Goal: Task Accomplishment & Management: Manage account settings

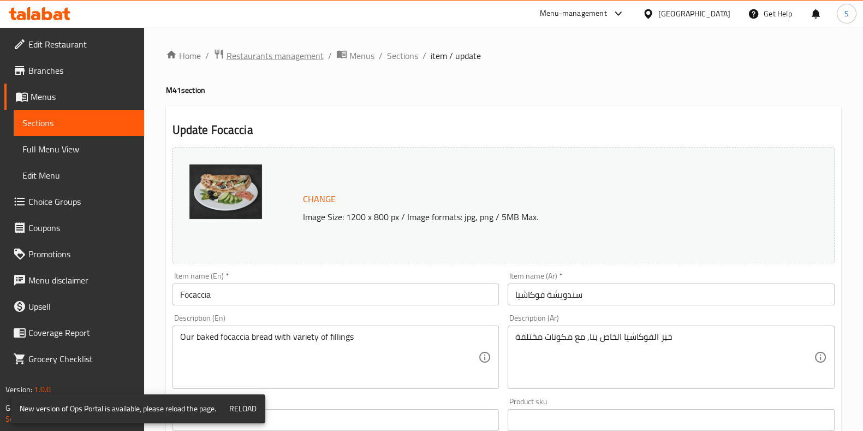
click at [269, 58] on span "Restaurants management" at bounding box center [275, 55] width 97 height 13
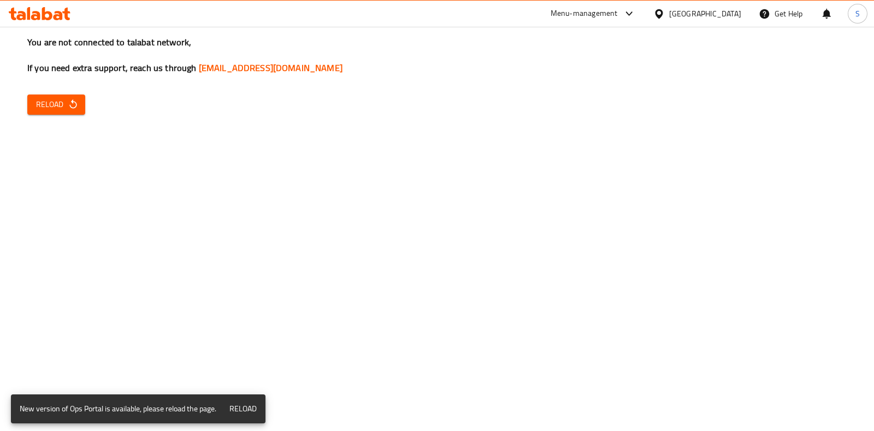
click at [58, 110] on span "Reload" at bounding box center [56, 105] width 40 height 14
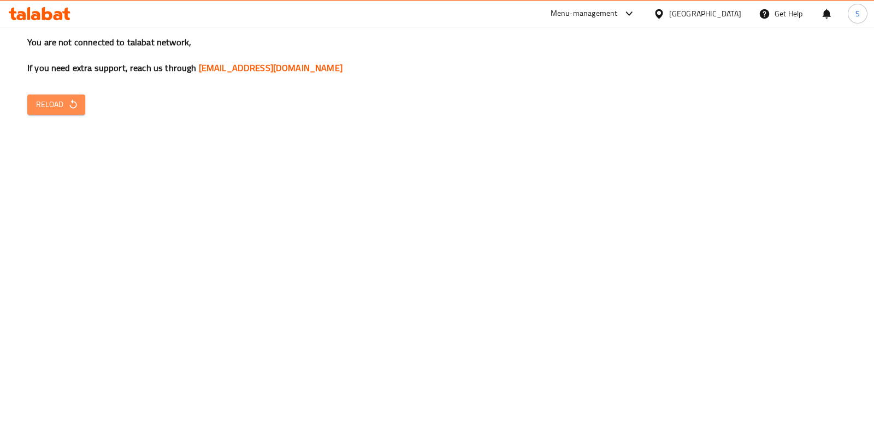
click at [76, 105] on icon "button" at bounding box center [73, 104] width 11 height 11
click at [52, 102] on span "Reload" at bounding box center [56, 105] width 40 height 14
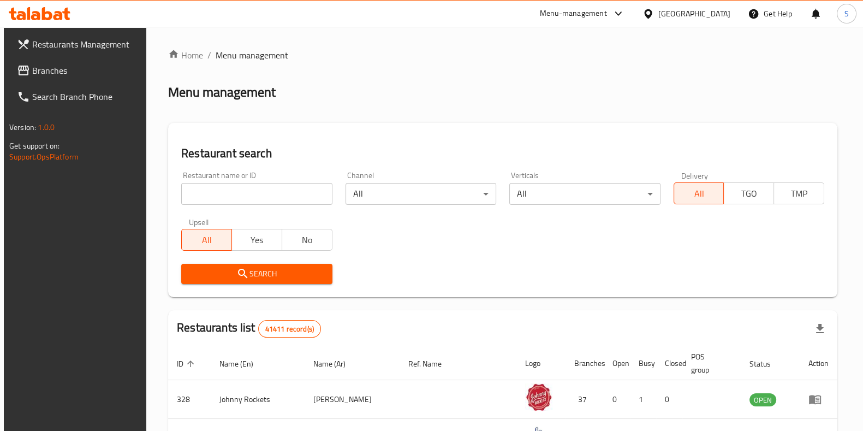
click at [213, 187] on input "search" at bounding box center [256, 194] width 151 height 22
type input "hidden"
click button "Search" at bounding box center [256, 274] width 151 height 20
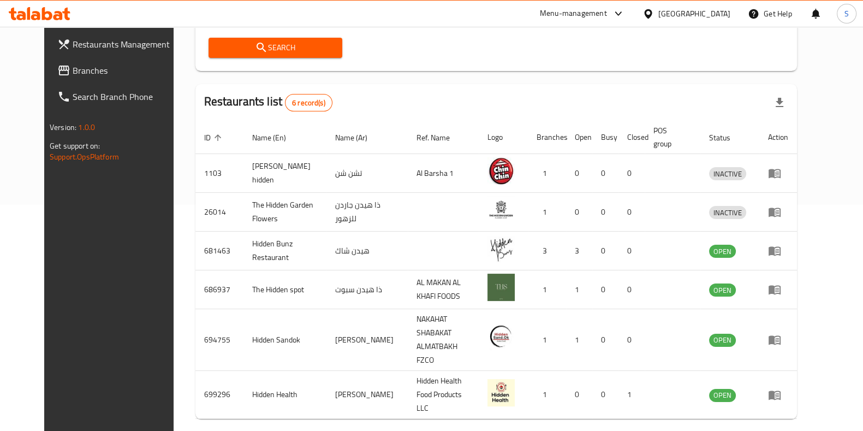
scroll to position [227, 0]
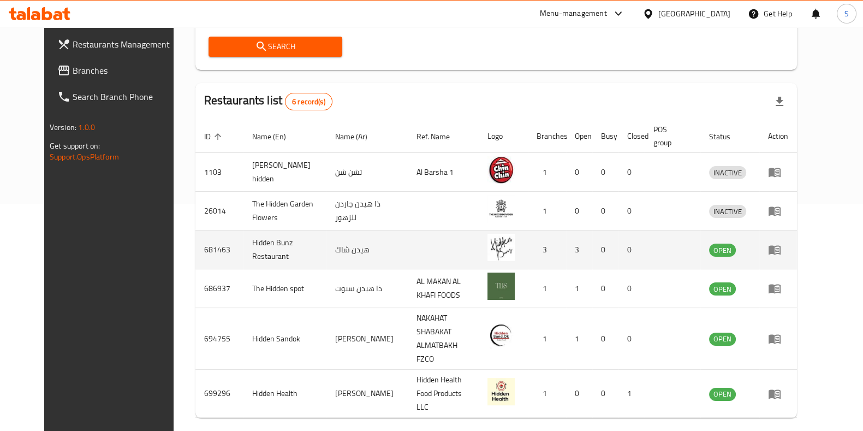
click at [782, 250] on icon "enhanced table" at bounding box center [774, 249] width 13 height 13
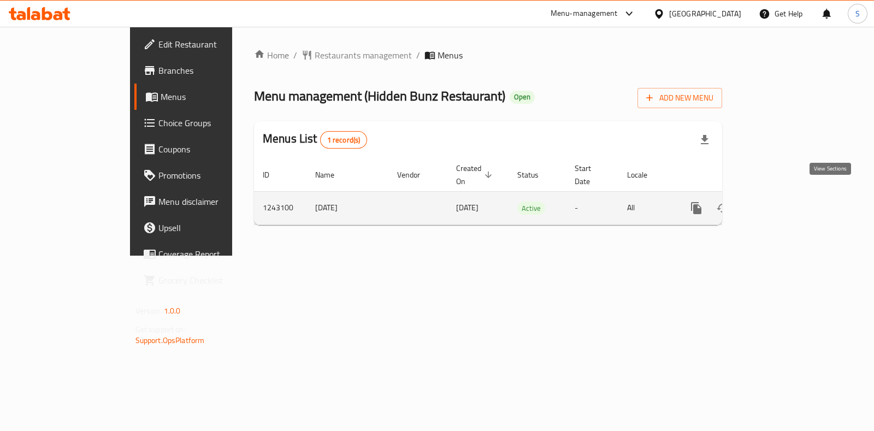
click at [782, 202] on icon "enhanced table" at bounding box center [774, 208] width 13 height 13
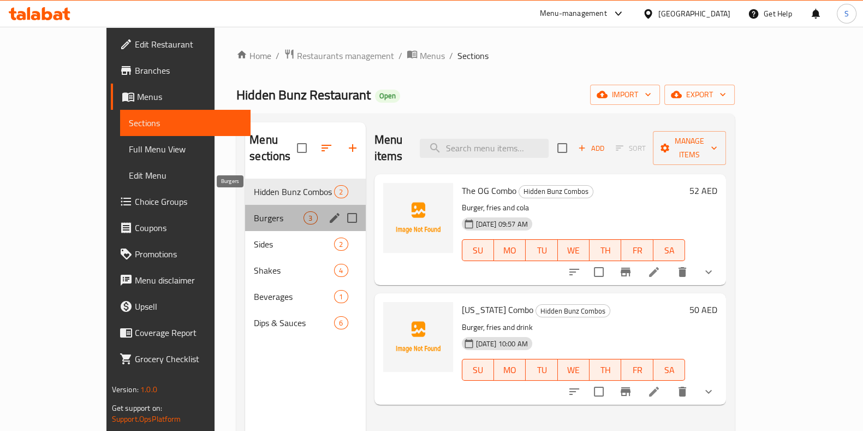
click at [264, 211] on span "Burgers" at bounding box center [279, 217] width 50 height 13
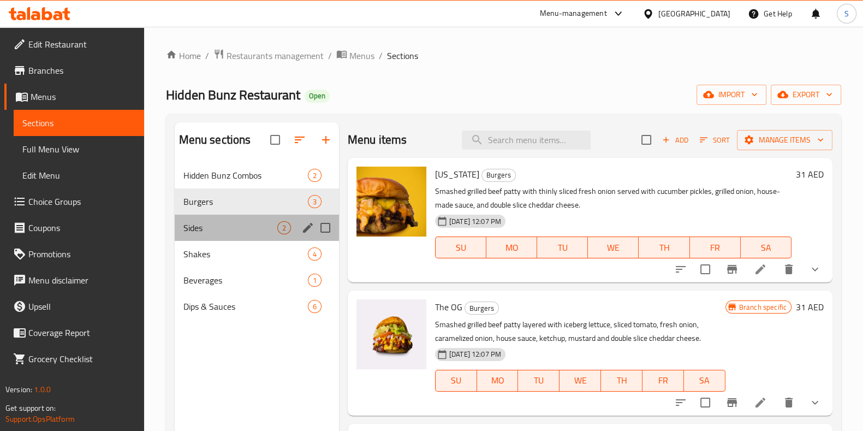
click at [257, 239] on div "Sides 2" at bounding box center [257, 228] width 164 height 26
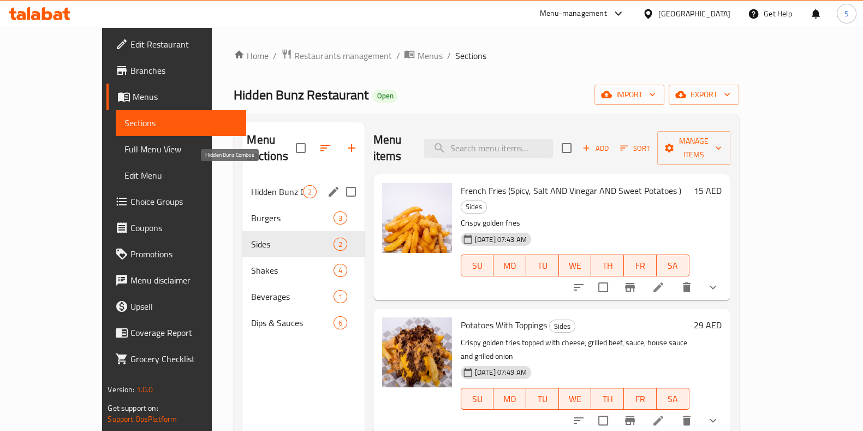
click at [251, 185] on span "Hidden Bunz Combos" at bounding box center [276, 191] width 51 height 13
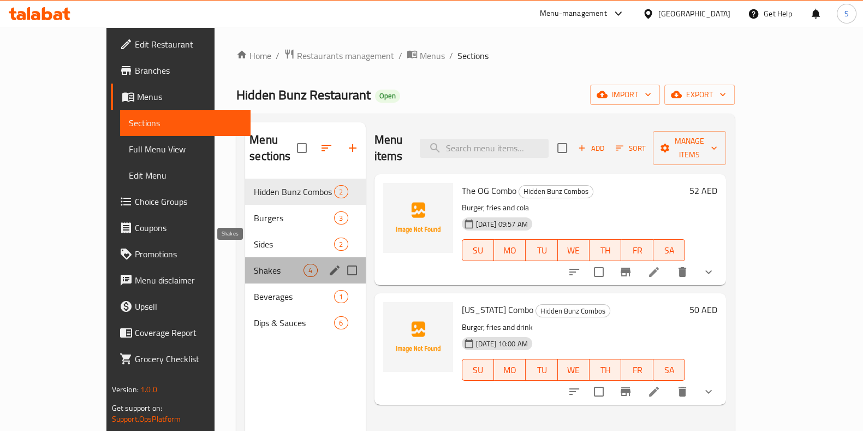
click at [254, 264] on span "Shakes" at bounding box center [279, 270] width 50 height 13
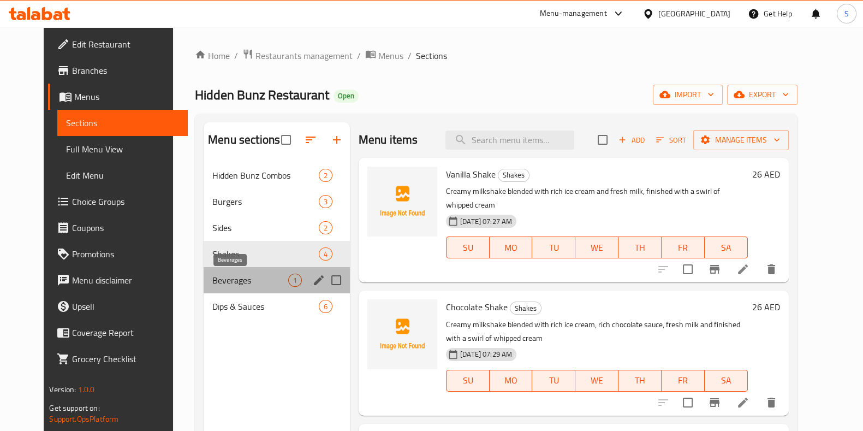
click at [234, 281] on span "Beverages" at bounding box center [250, 280] width 76 height 13
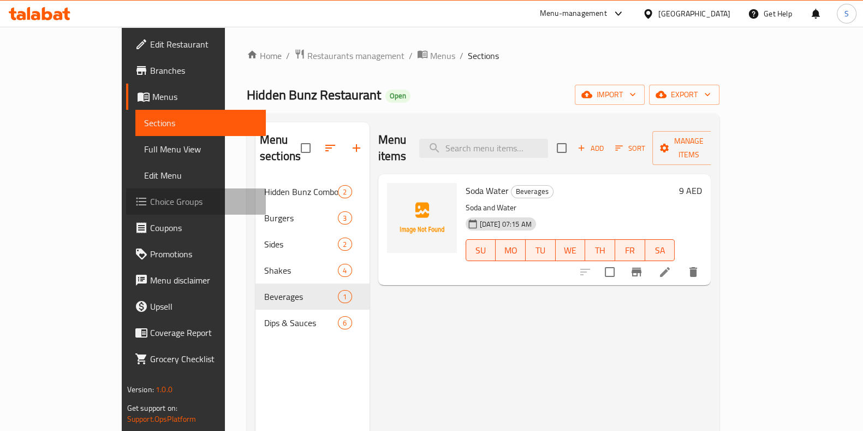
click at [150, 202] on span "Choice Groups" at bounding box center [203, 201] width 107 height 13
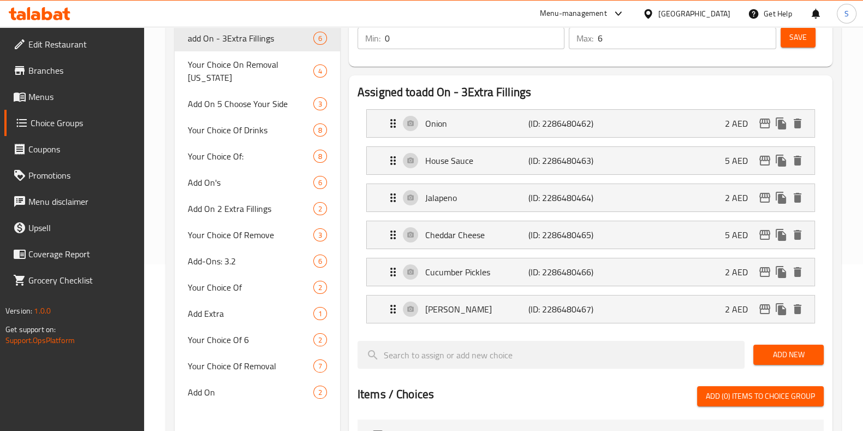
scroll to position [188, 0]
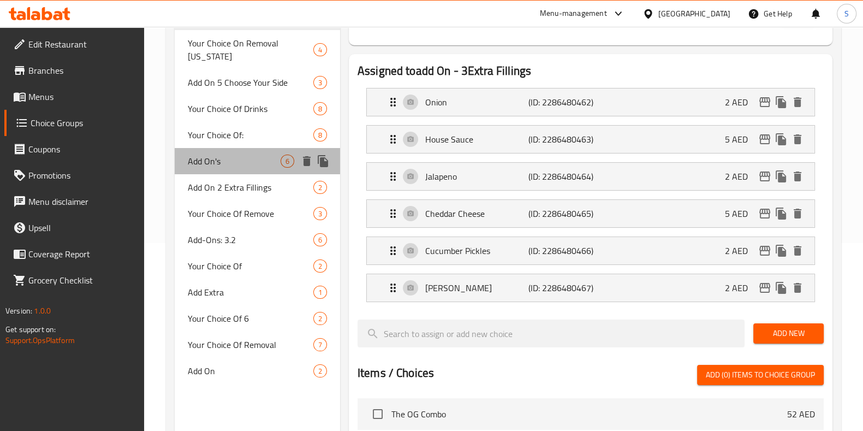
click at [218, 148] on div "Add On's 6" at bounding box center [257, 161] width 165 height 26
type input "Add On's"
type input "الإضافات"
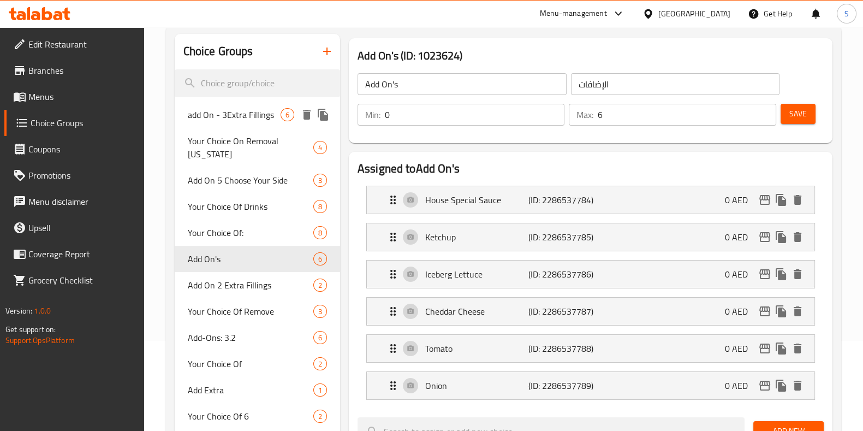
scroll to position [90, 0]
click at [48, 100] on span "Menus" at bounding box center [81, 96] width 107 height 13
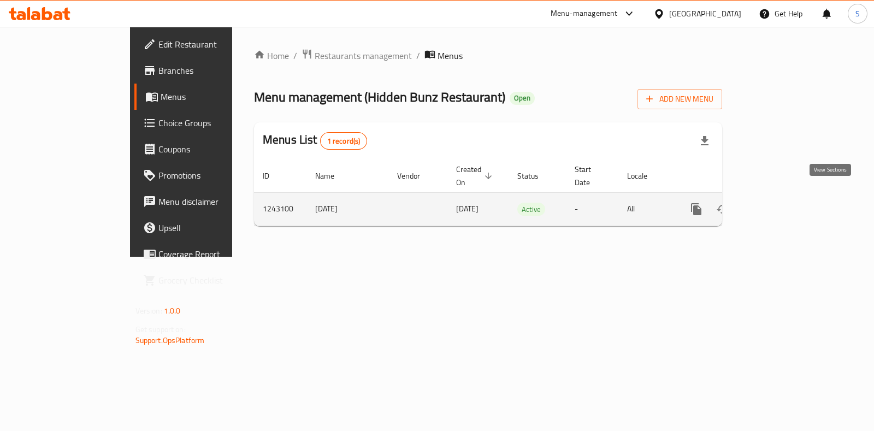
click at [788, 203] on link "enhanced table" at bounding box center [775, 209] width 26 height 26
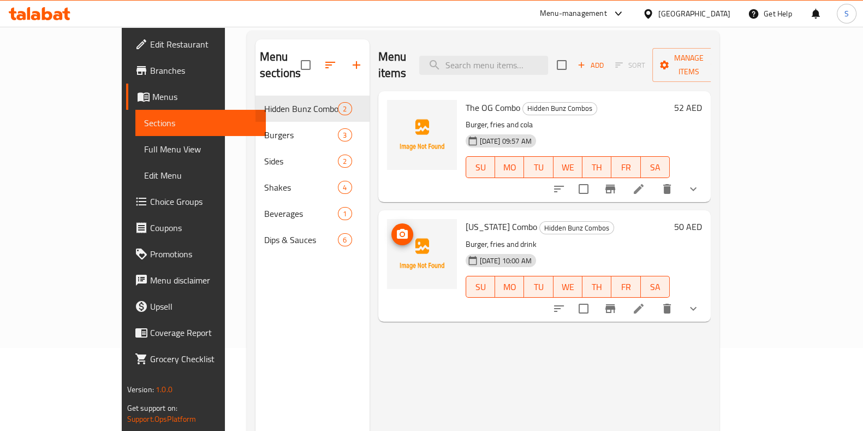
scroll to position [97, 0]
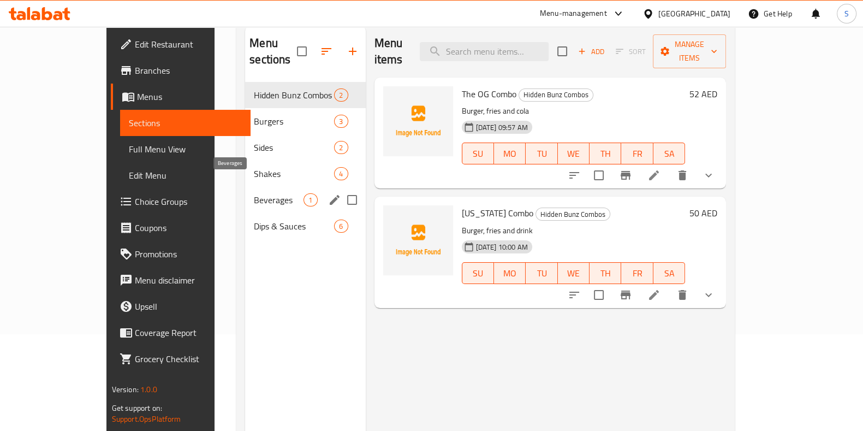
click at [254, 193] on span "Beverages" at bounding box center [279, 199] width 50 height 13
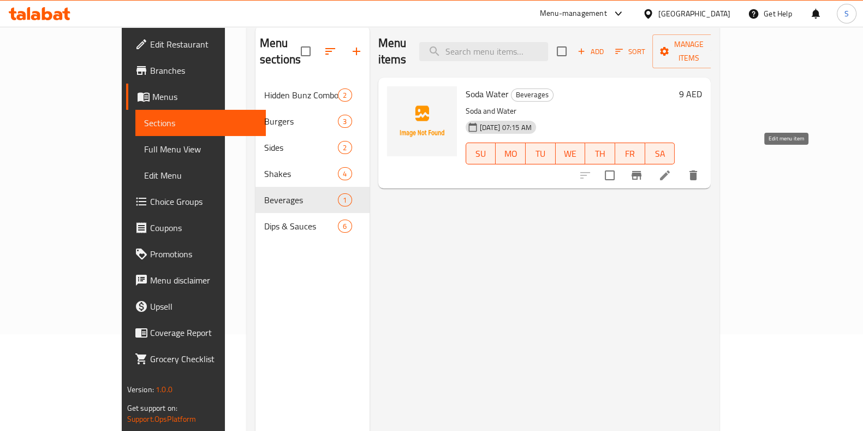
click at [672, 169] on icon at bounding box center [665, 175] width 13 height 13
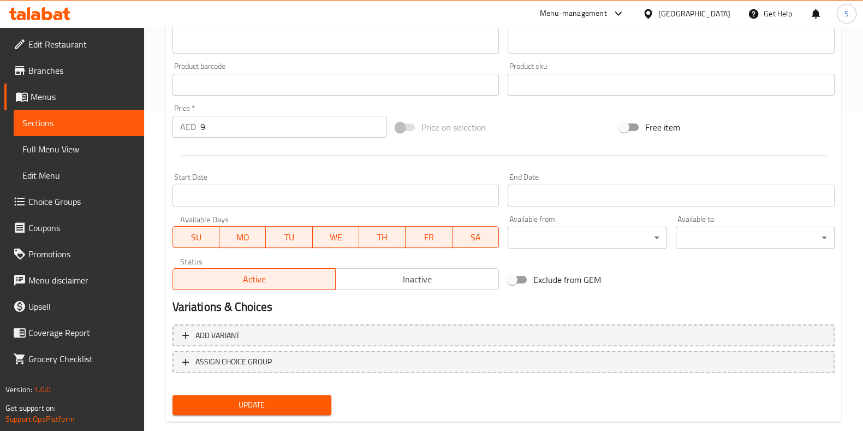
scroll to position [340, 0]
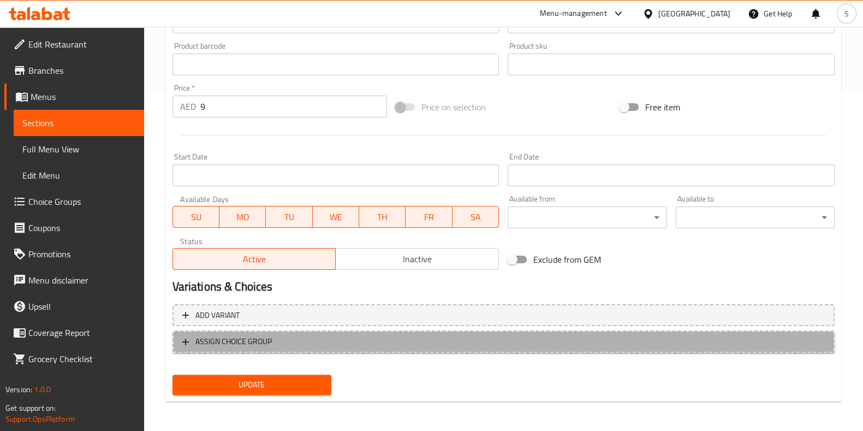
click at [458, 345] on span "ASSIGN CHOICE GROUP" at bounding box center [503, 342] width 643 height 14
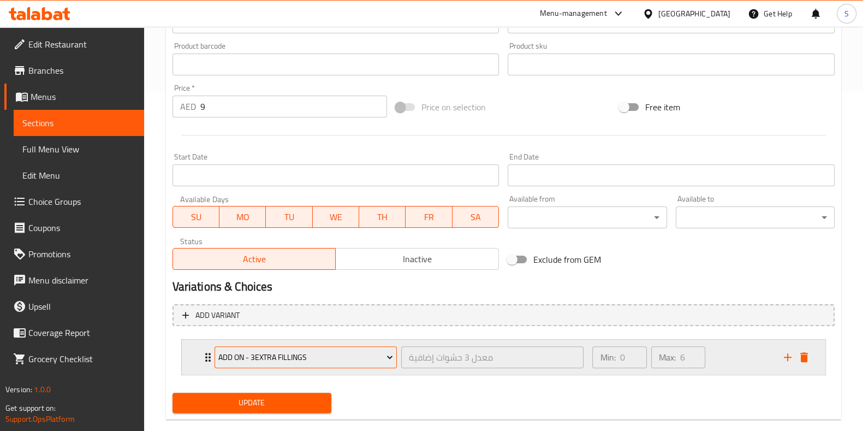
click at [345, 355] on span "add On - 3Extra Fillings" at bounding box center [305, 358] width 175 height 14
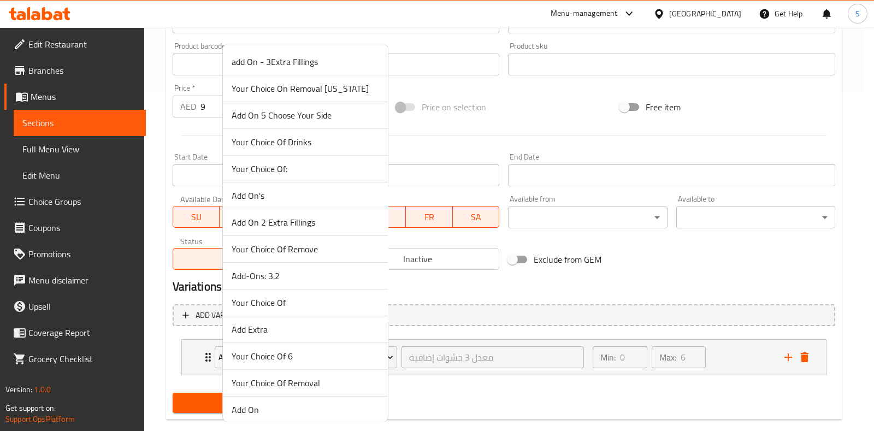
click at [310, 143] on span "Your Choice Of Drinks" at bounding box center [305, 141] width 147 height 13
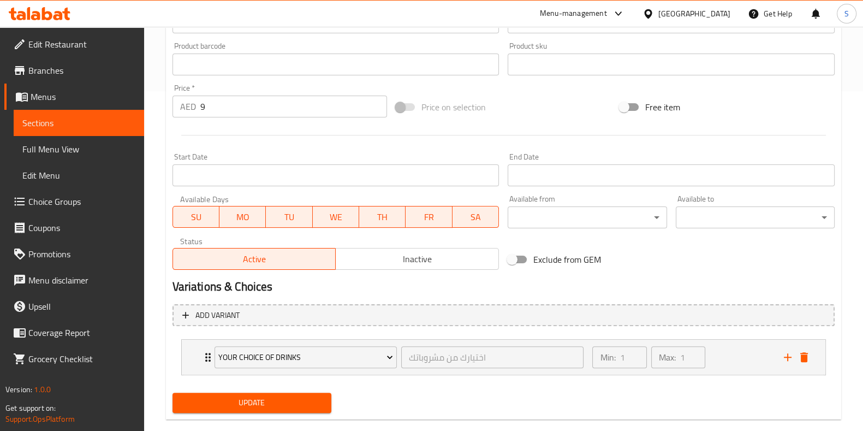
scroll to position [358, 0]
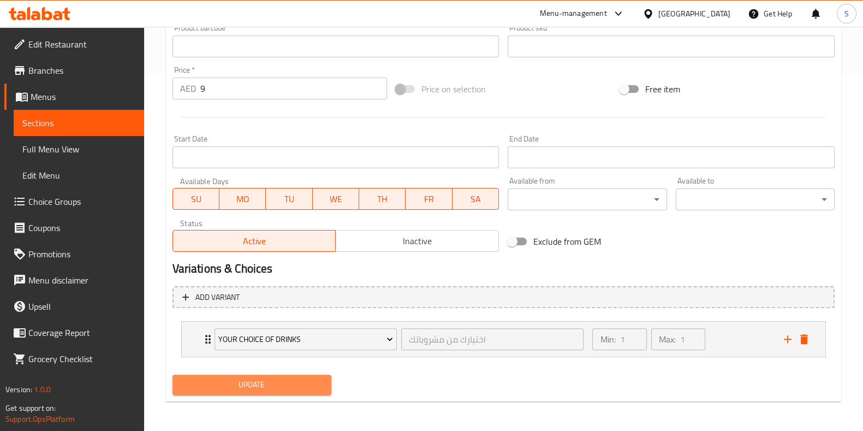
click at [271, 389] on span "Update" at bounding box center [251, 385] width 141 height 14
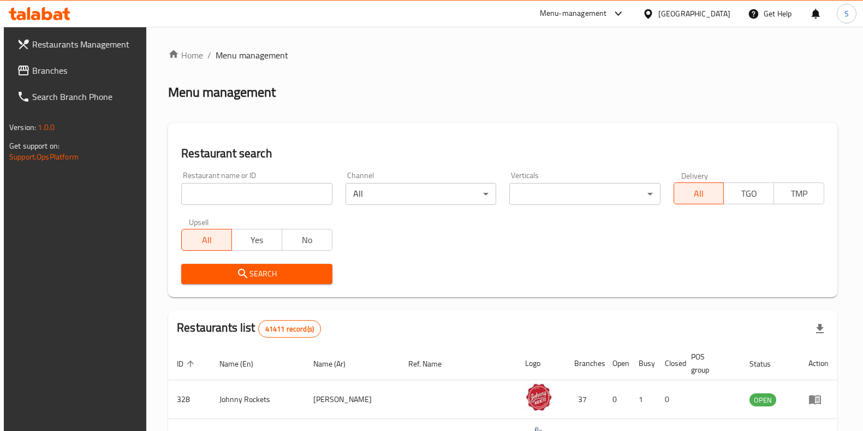
scroll to position [97, 0]
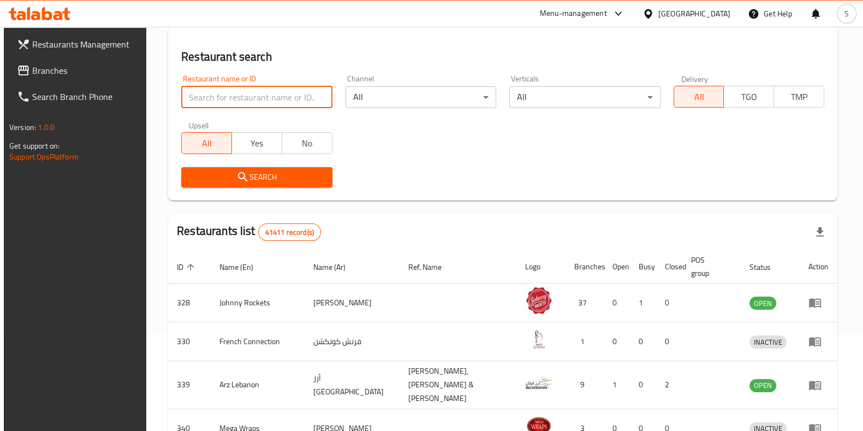
click at [227, 94] on input "search" at bounding box center [256, 97] width 151 height 22
type input "hidden bunz"
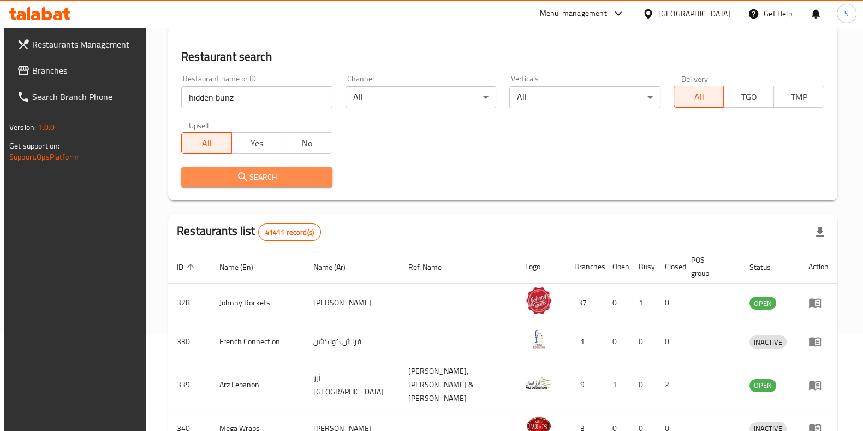
click at [259, 179] on span "Search" at bounding box center [256, 177] width 133 height 14
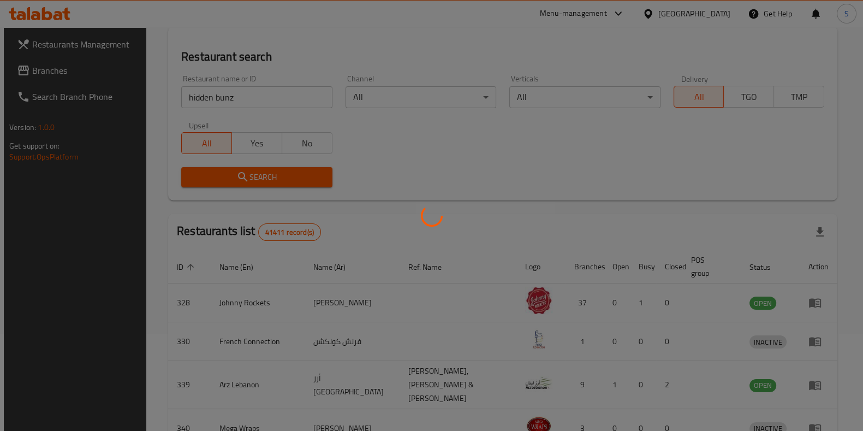
scroll to position [34, 0]
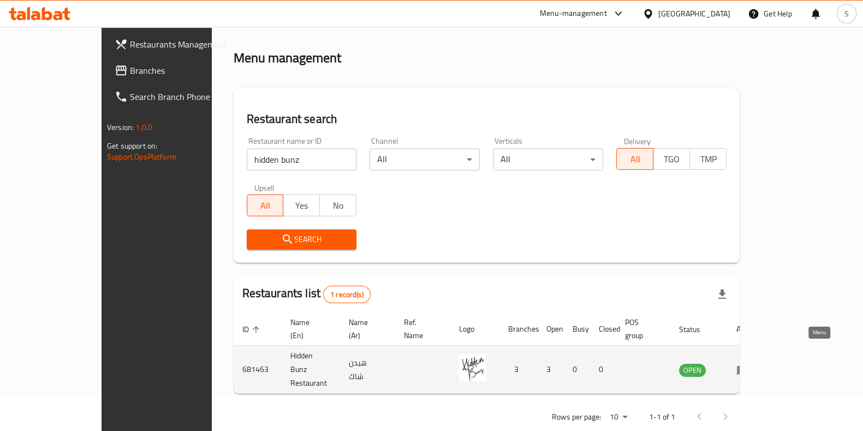
click at [749, 365] on icon "enhanced table" at bounding box center [743, 369] width 12 height 9
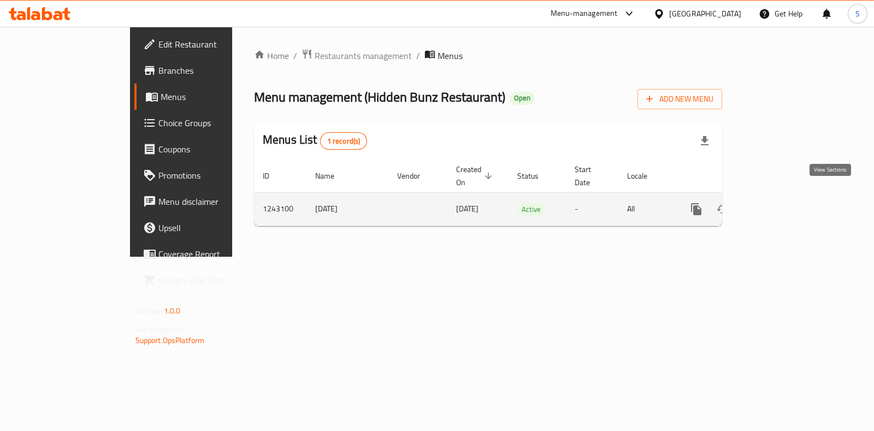
click at [788, 203] on link "enhanced table" at bounding box center [775, 209] width 26 height 26
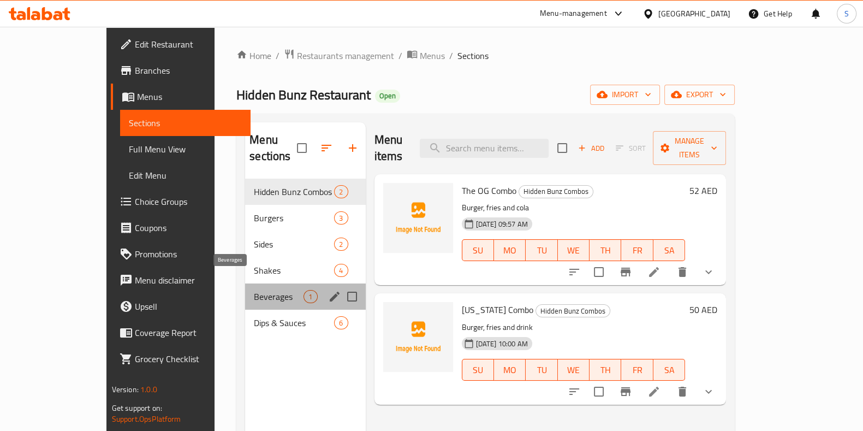
click at [254, 290] on span "Beverages" at bounding box center [279, 296] width 50 height 13
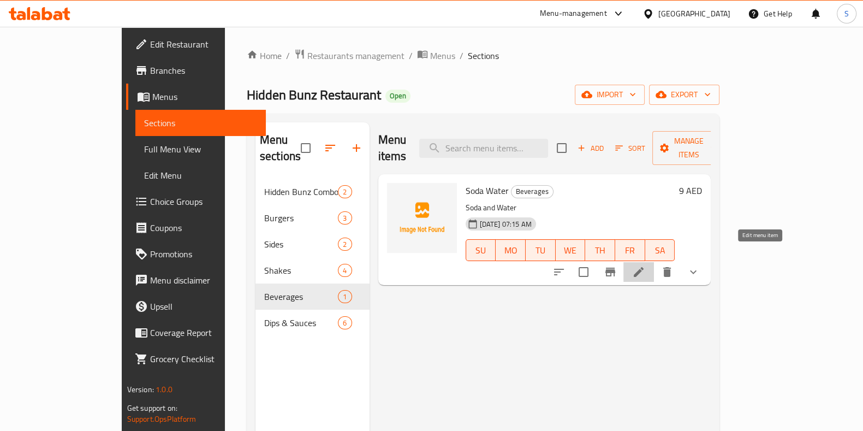
click at [644, 267] on icon at bounding box center [639, 272] width 10 height 10
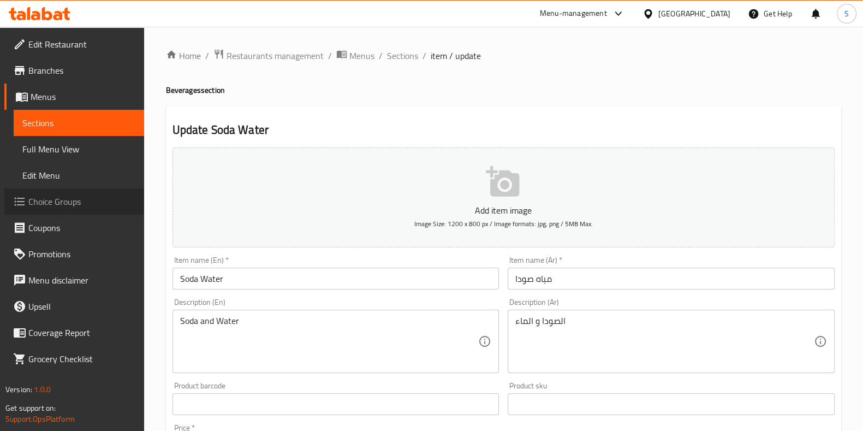
click at [56, 195] on span "Choice Groups" at bounding box center [81, 201] width 107 height 13
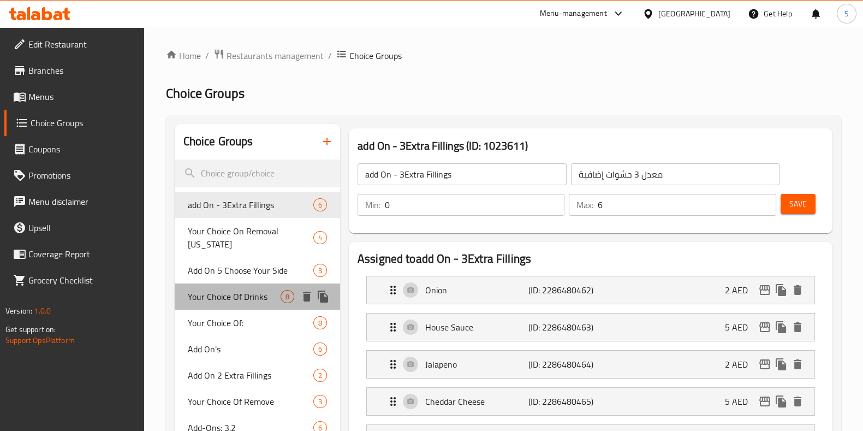
click at [261, 290] on span "Your Choice Of Drinks" at bounding box center [234, 296] width 93 height 13
type input "Your Choice Of Drinks"
type input "اختيارك من مشروباتك"
type input "1"
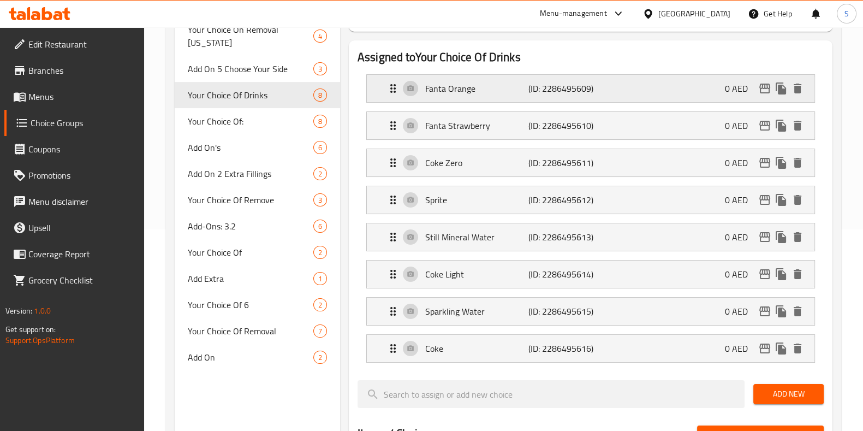
scroll to position [200, 0]
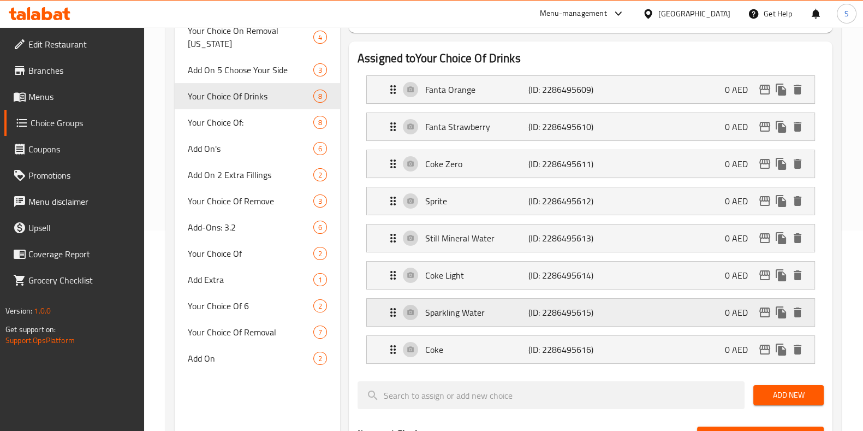
click at [532, 319] on div "Sparkling Water (ID: 2286495615) 0 AED" at bounding box center [594, 312] width 415 height 27
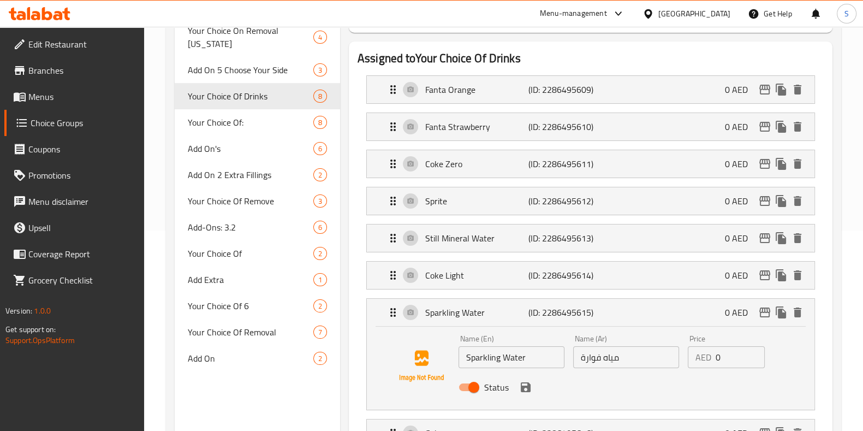
click at [717, 359] on input "0" at bounding box center [741, 357] width 50 height 22
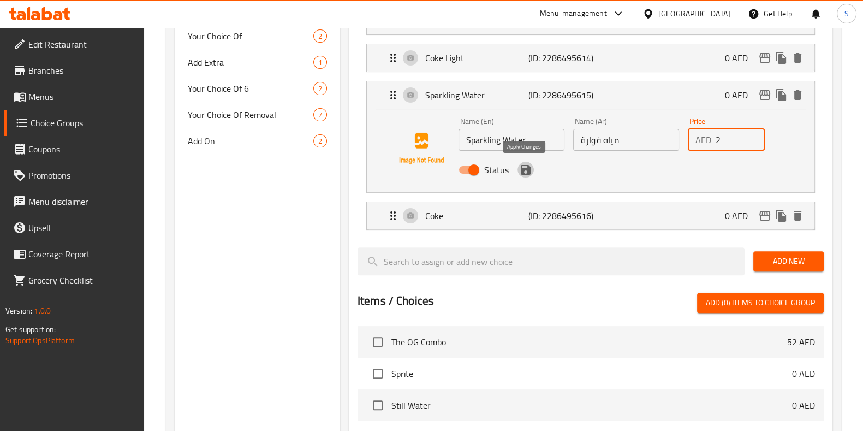
click at [522, 171] on icon "save" at bounding box center [526, 170] width 10 height 10
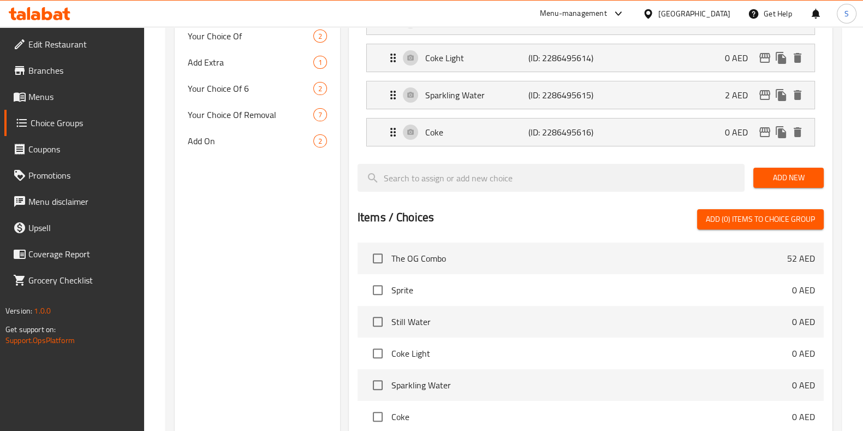
type input "2"
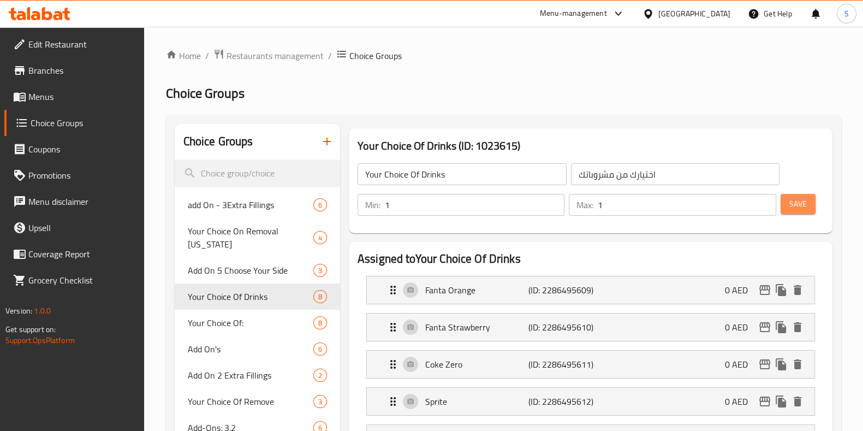
click at [796, 207] on span "Save" at bounding box center [798, 204] width 17 height 14
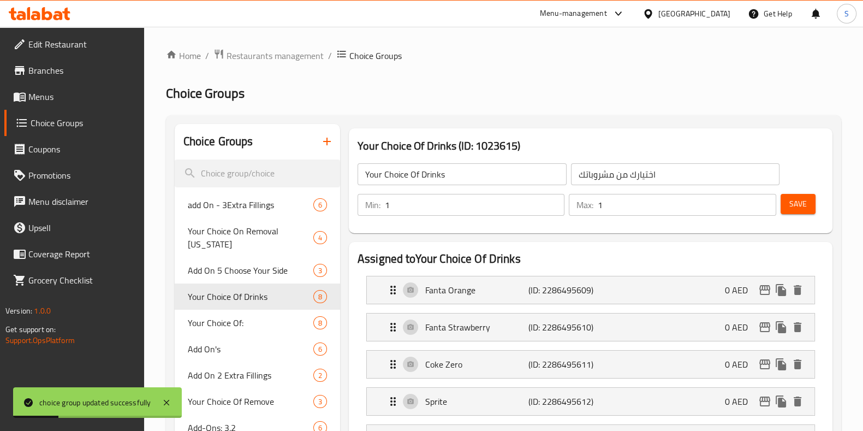
click at [796, 207] on span "Save" at bounding box center [798, 204] width 17 height 14
